Goal: Transaction & Acquisition: Purchase product/service

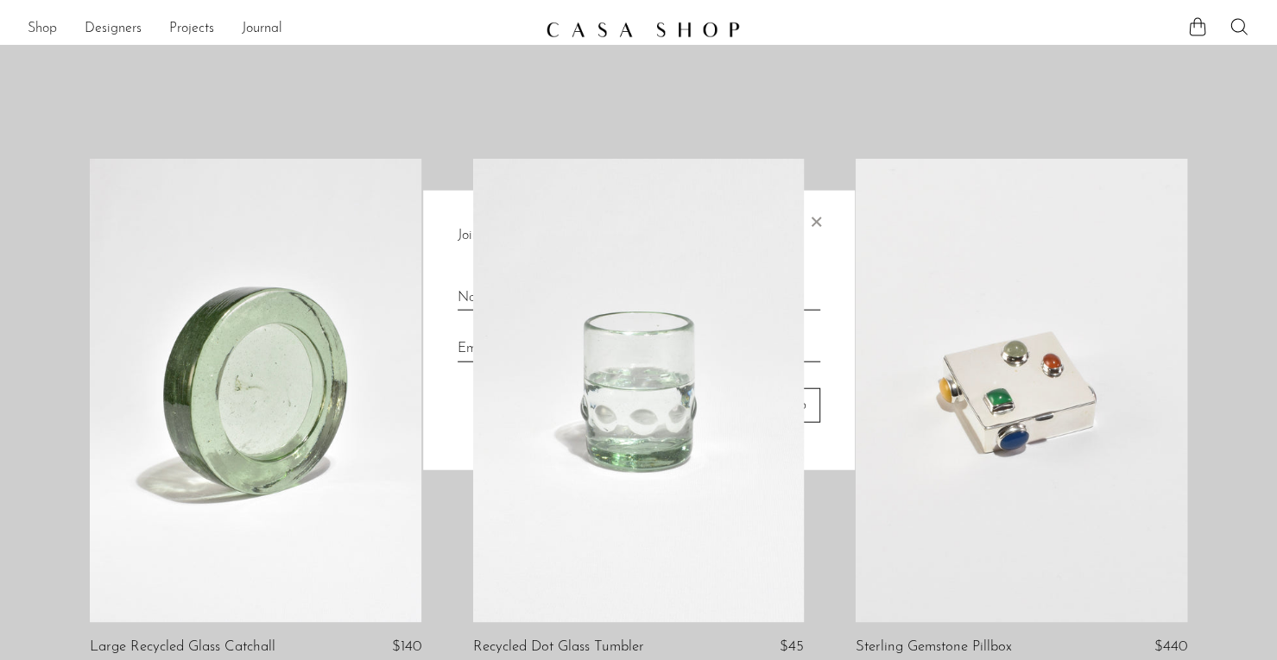
click at [41, 29] on div at bounding box center [638, 330] width 1277 height 660
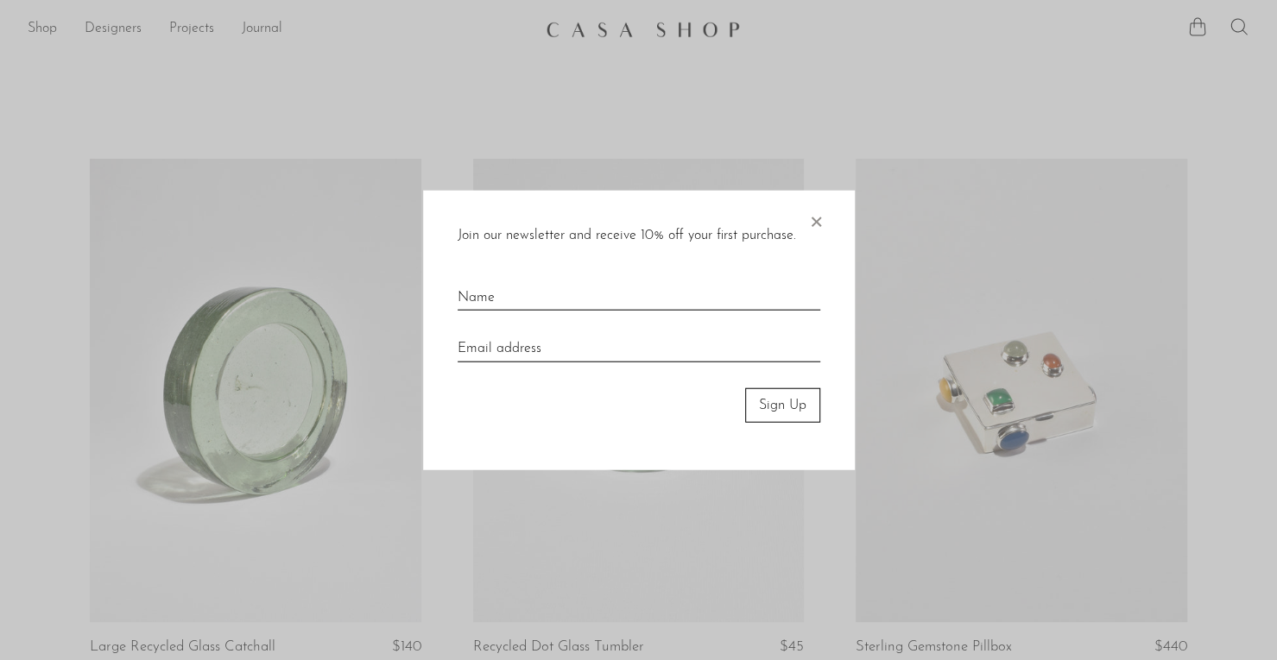
click at [804, 226] on div "Join our newsletter and receive 10% off your first purchase. ×" at bounding box center [638, 235] width 363 height 22
click at [815, 226] on span "×" at bounding box center [815, 217] width 17 height 55
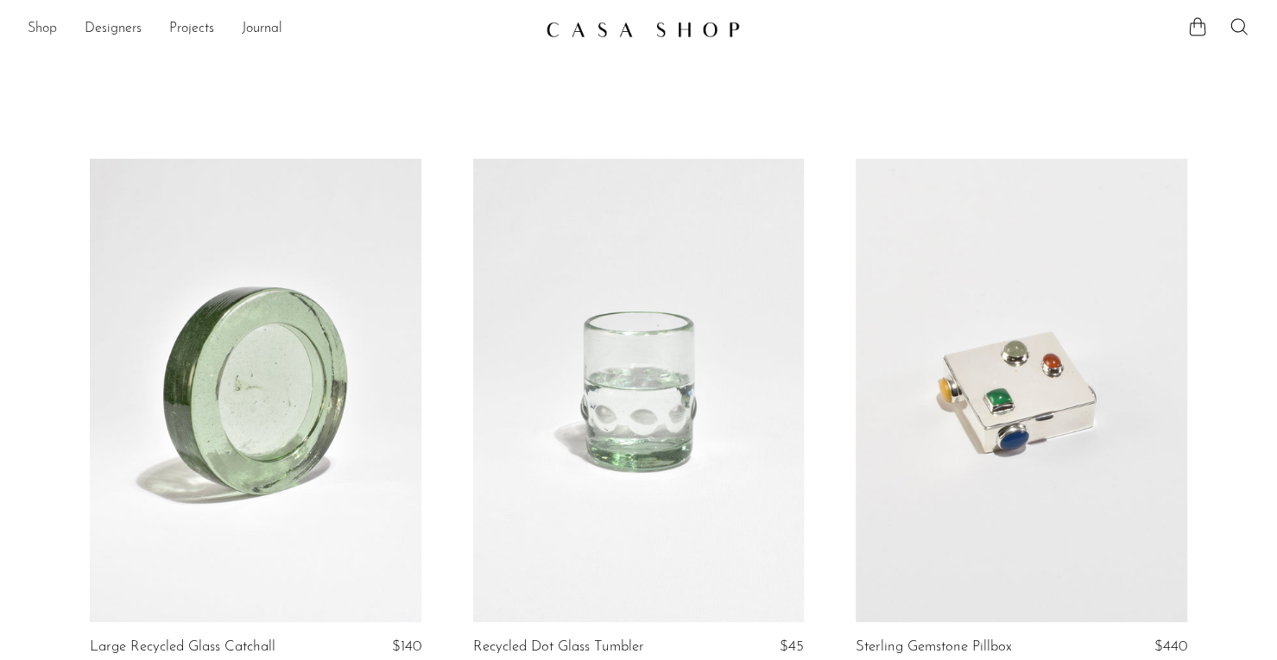
click at [50, 25] on link "Shop" at bounding box center [42, 29] width 29 height 22
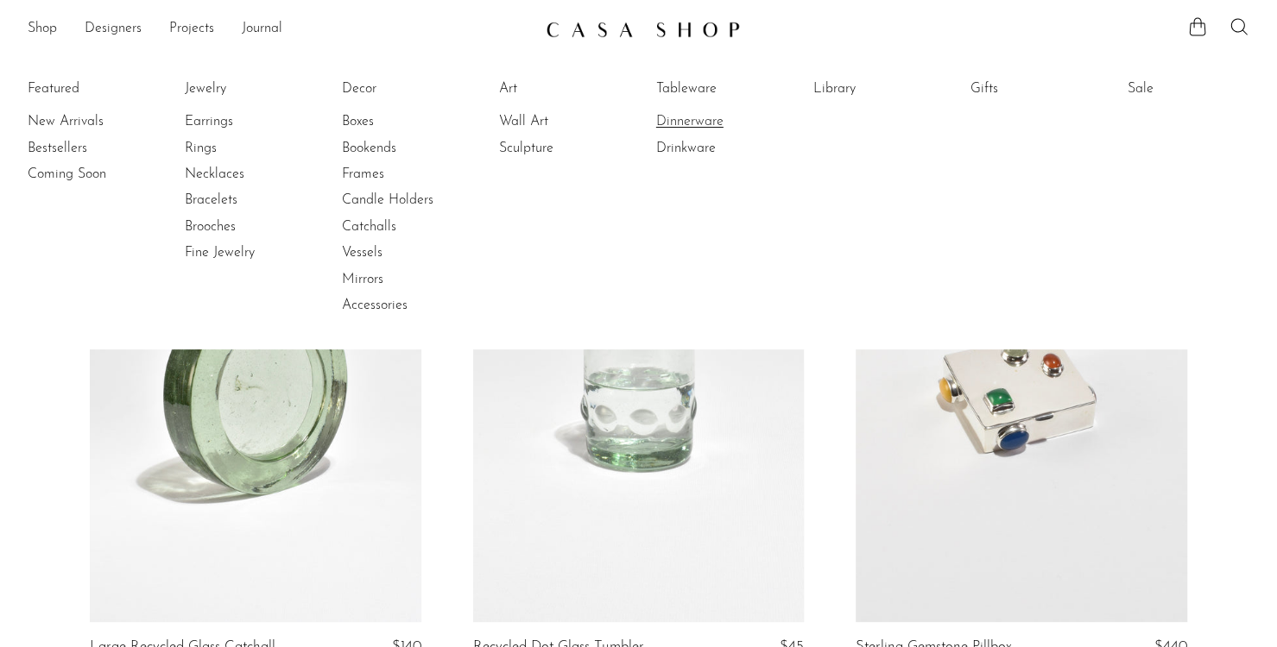
click at [704, 118] on link "Dinnerware" at bounding box center [720, 121] width 129 height 19
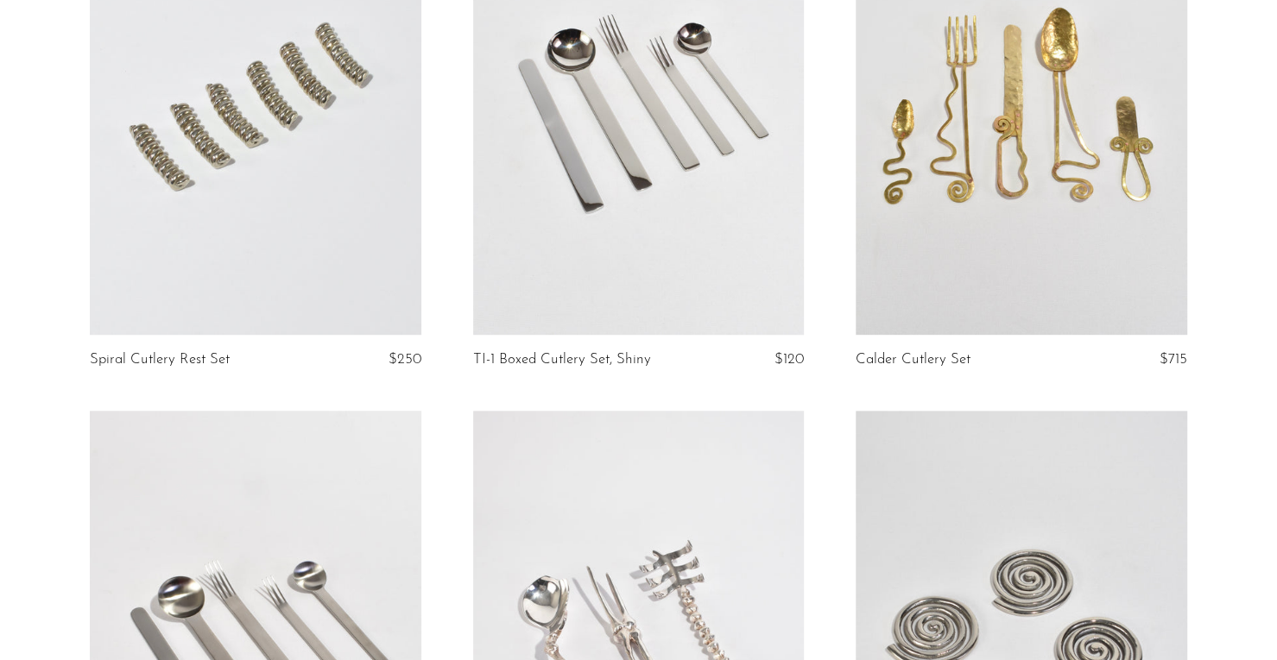
scroll to position [4620, 0]
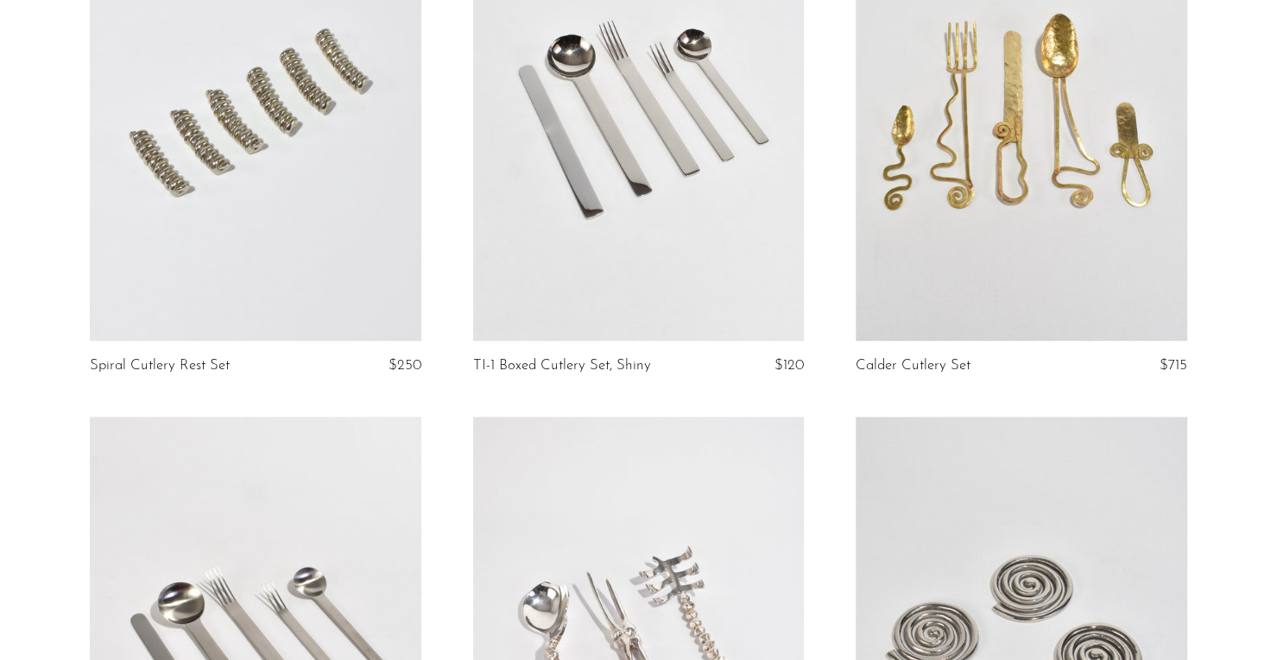
click at [623, 249] on link at bounding box center [638, 109] width 331 height 464
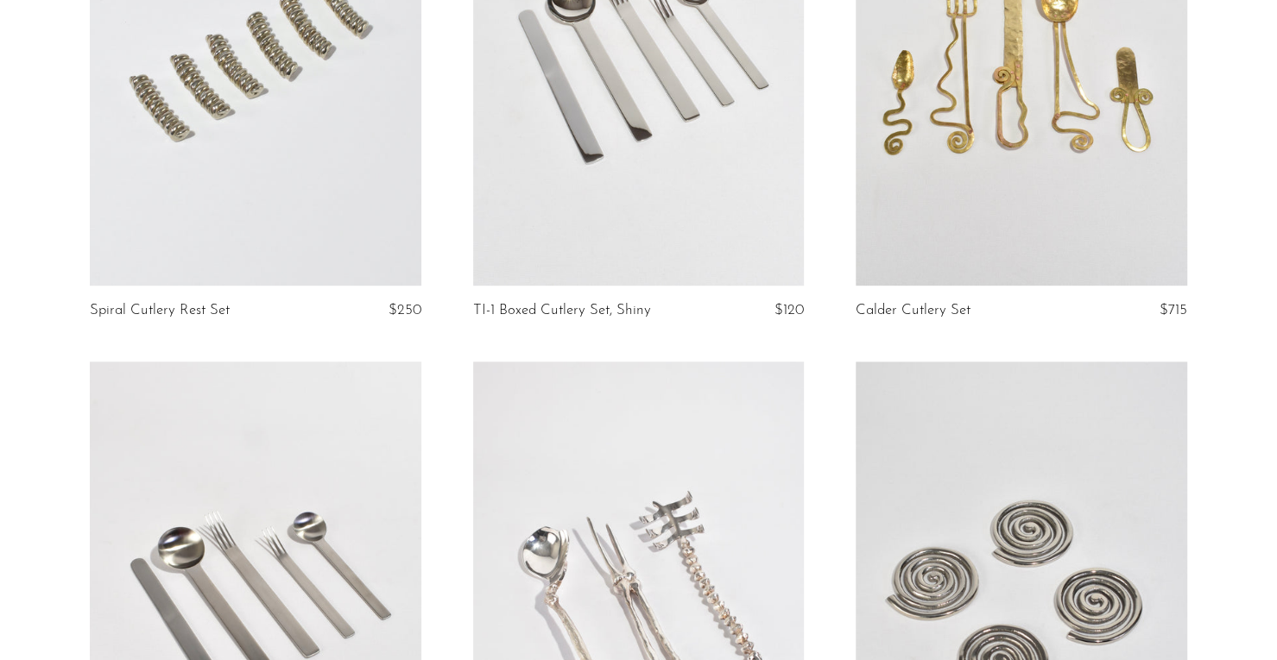
scroll to position [5061, 0]
